Goal: Obtain resource: Obtain resource

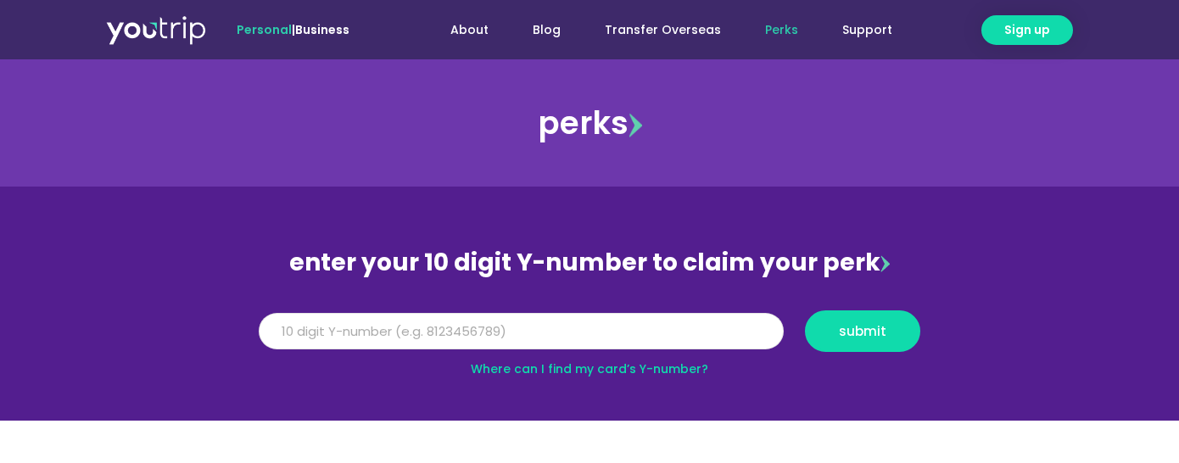
click at [510, 334] on input "Y Number" at bounding box center [521, 331] width 525 height 37
paste input "-8161594746"
type input "-8161594746"
drag, startPoint x: 192, startPoint y: 337, endPoint x: -3, endPoint y: 328, distance: 195.2
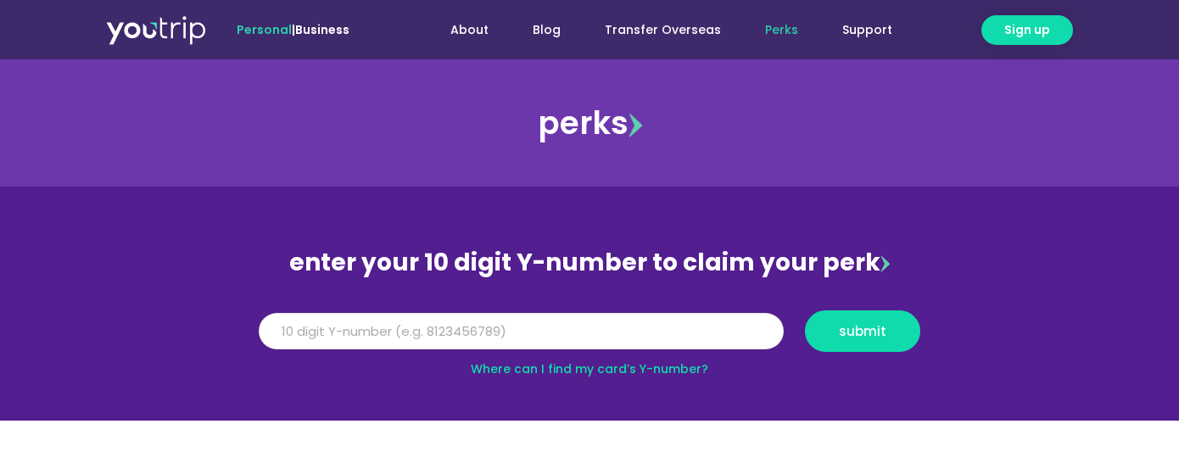
drag, startPoint x: 427, startPoint y: 298, endPoint x: 35, endPoint y: 323, distance: 393.4
click at [35, 323] on section "enter your 10 digit Y-number to claim your perk Y Number submit Where can I fin…" at bounding box center [589, 304] width 1179 height 234
drag, startPoint x: 397, startPoint y: 321, endPoint x: 350, endPoint y: 339, distance: 49.9
click at [395, 326] on input "Y Number" at bounding box center [521, 331] width 525 height 37
paste input "8161594746"
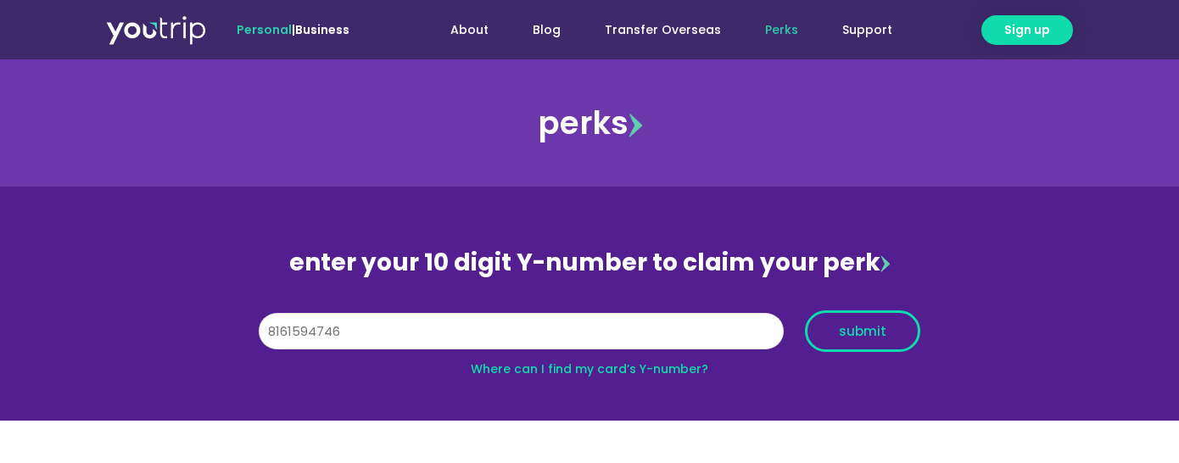
type input "8161594746"
click at [903, 321] on button "submit" at bounding box center [862, 331] width 115 height 42
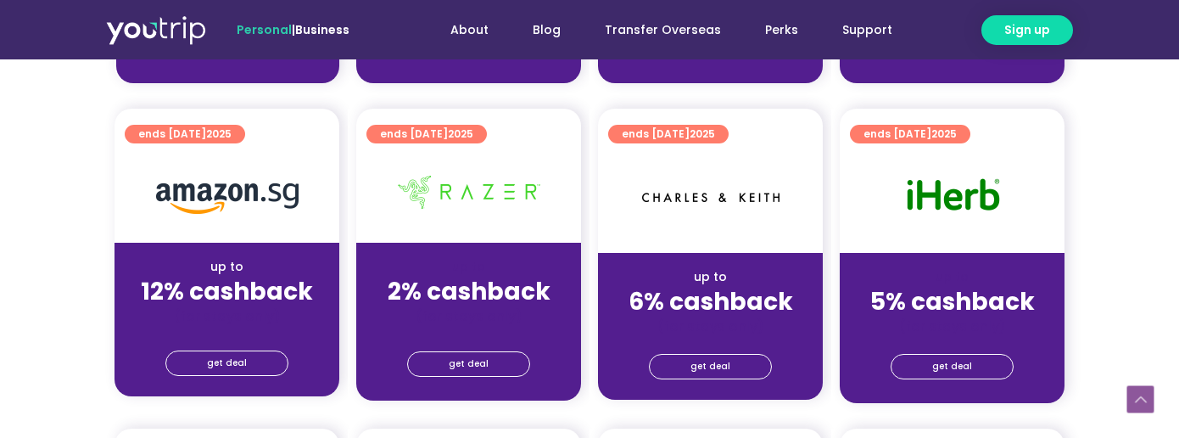
scroll to position [1018, 0]
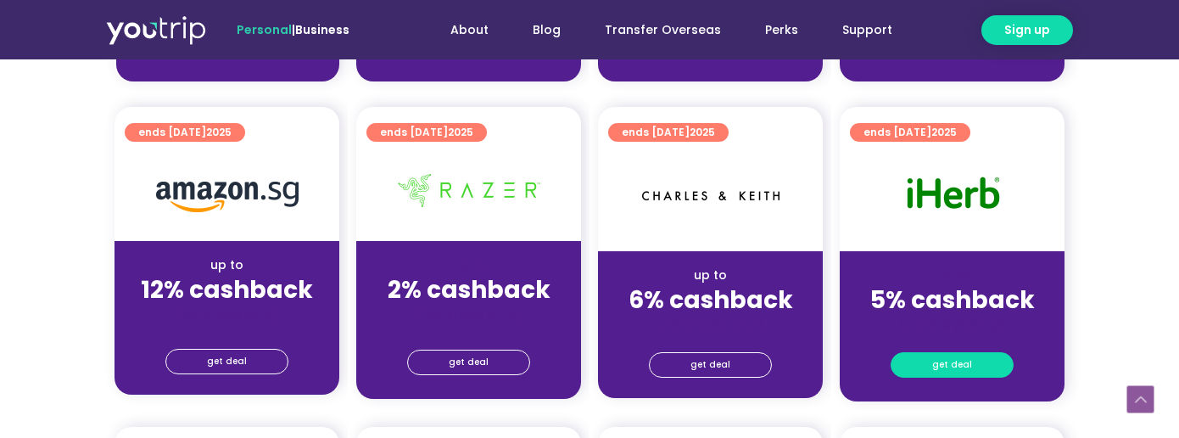
click at [973, 352] on link "get deal" at bounding box center [951, 364] width 123 height 25
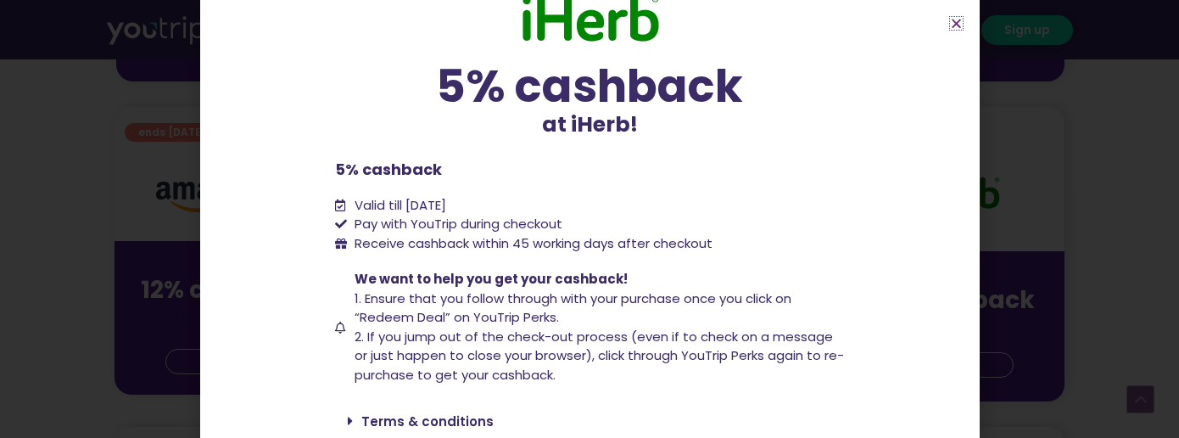
scroll to position [0, 0]
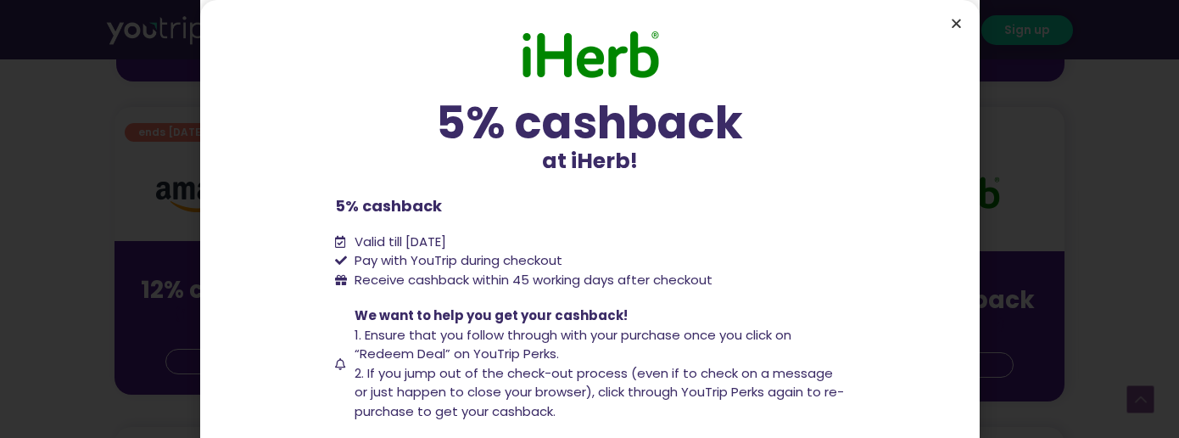
click at [951, 25] on icon "Close" at bounding box center [956, 23] width 13 height 13
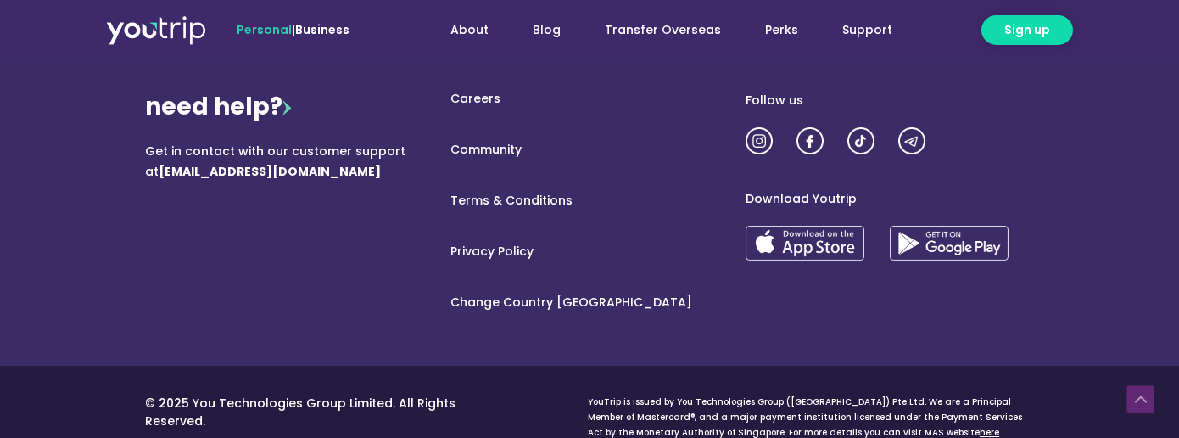
scroll to position [1439, 0]
